Goal: Information Seeking & Learning: Learn about a topic

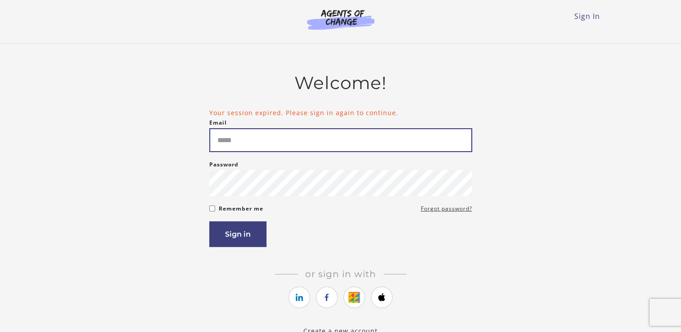
type input "**********"
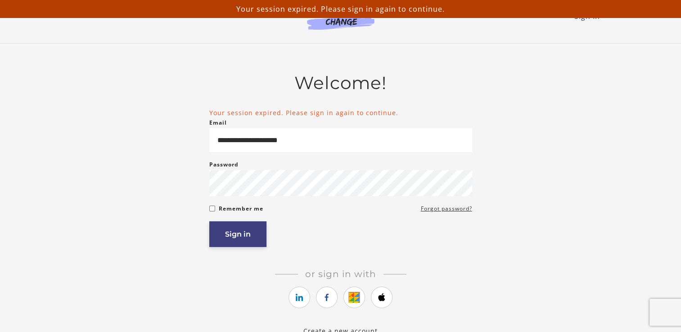
click at [249, 239] on button "Sign in" at bounding box center [237, 234] width 57 height 26
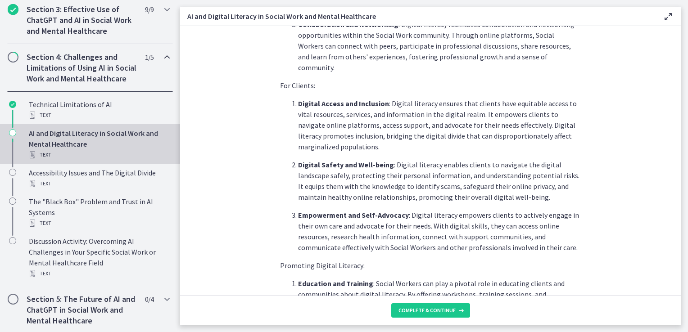
scroll to position [360, 0]
